Goal: Navigation & Orientation: Find specific page/section

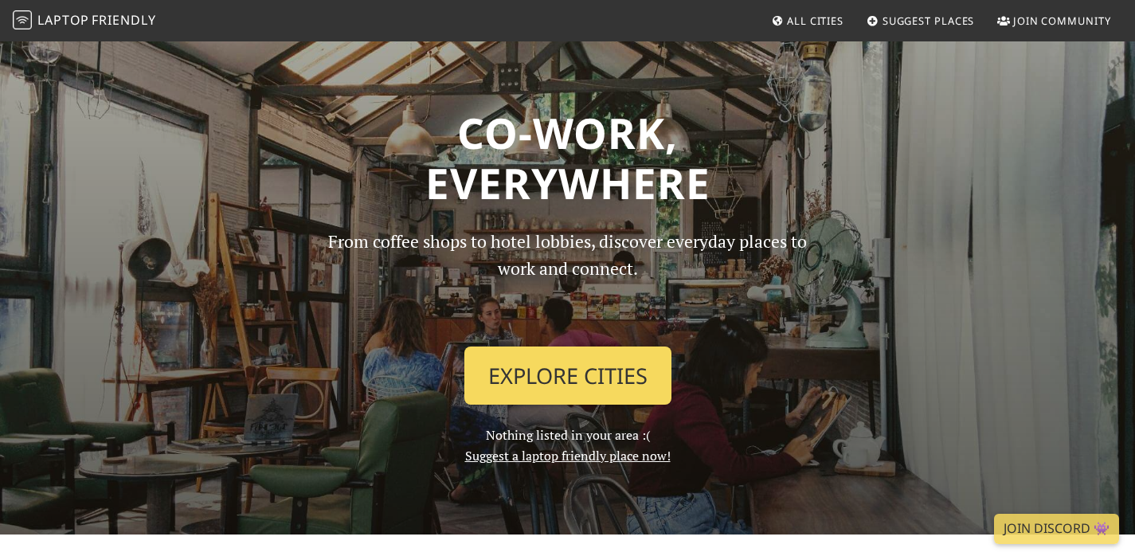
click at [550, 377] on link "Explore Cities" at bounding box center [567, 375] width 207 height 59
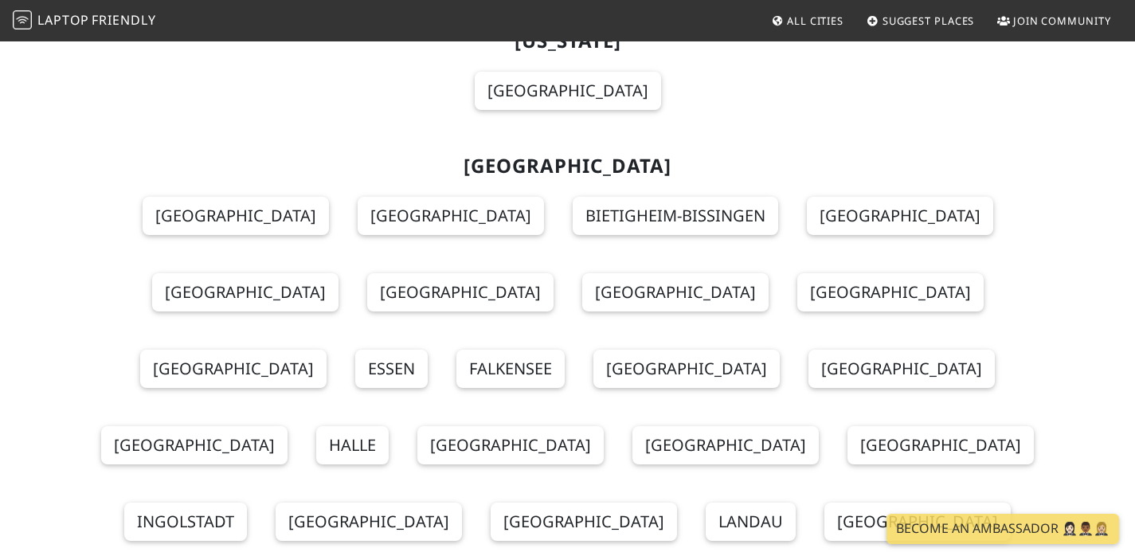
scroll to position [5565, 0]
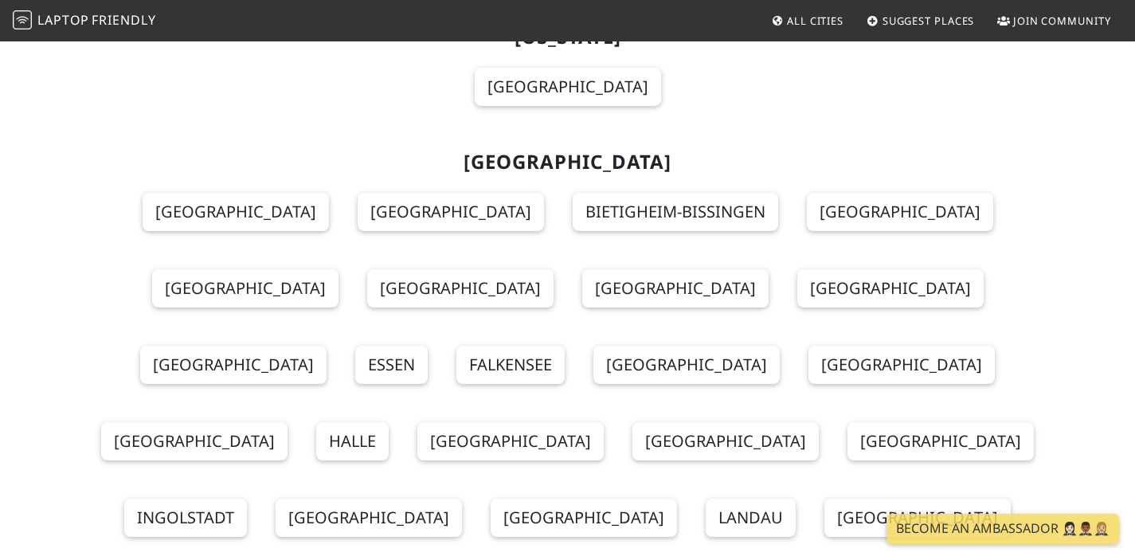
click at [1053, 23] on span "Join Community" at bounding box center [1062, 21] width 98 height 14
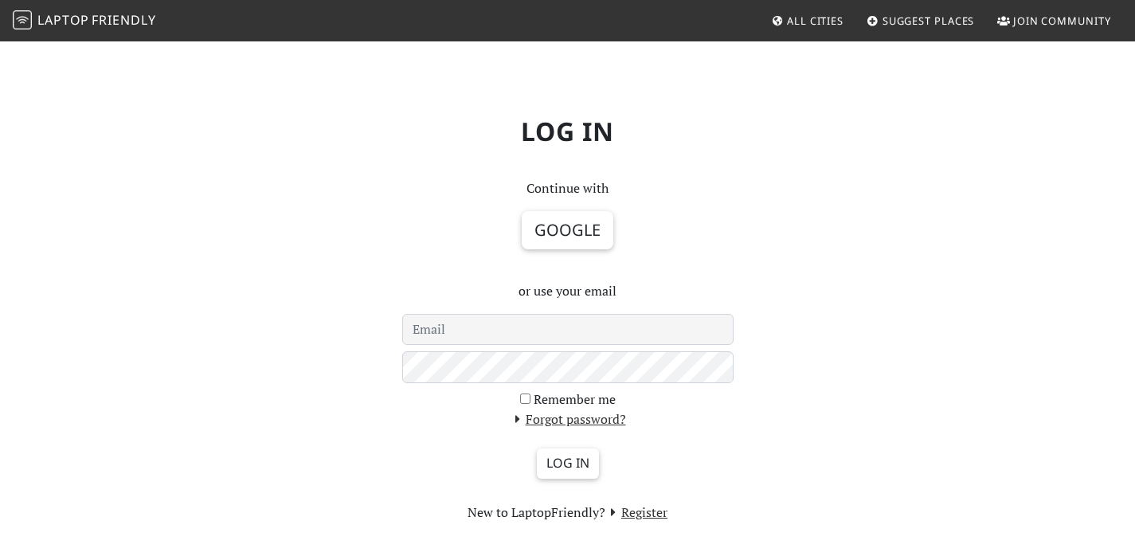
click at [801, 22] on span "All Cities" at bounding box center [815, 21] width 57 height 14
